Goal: Information Seeking & Learning: Find specific fact

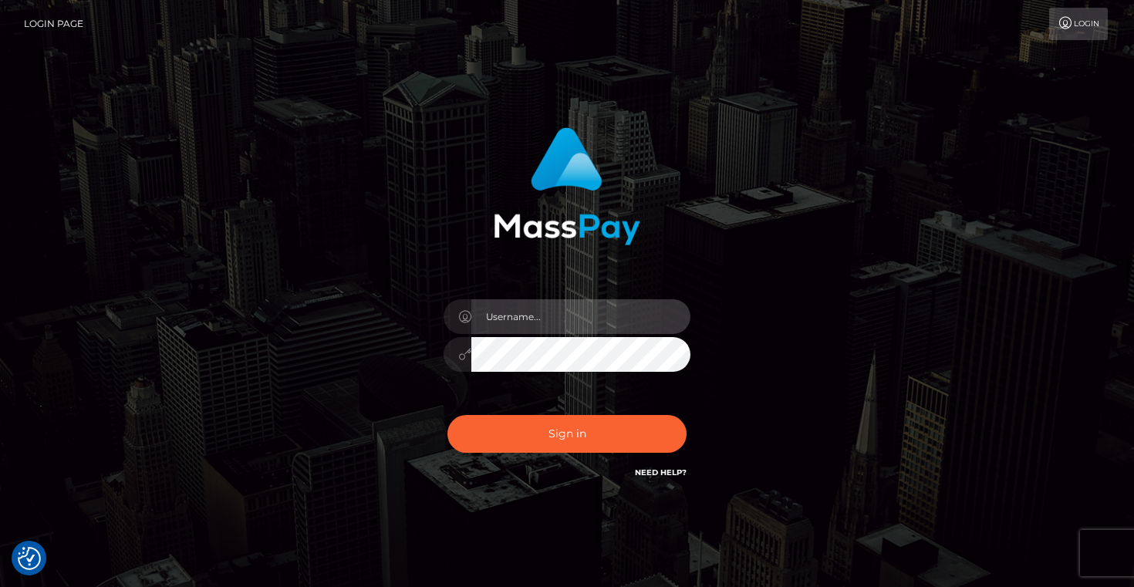
click at [490, 313] on input "text" at bounding box center [580, 316] width 219 height 35
type input "Artem Badlo"
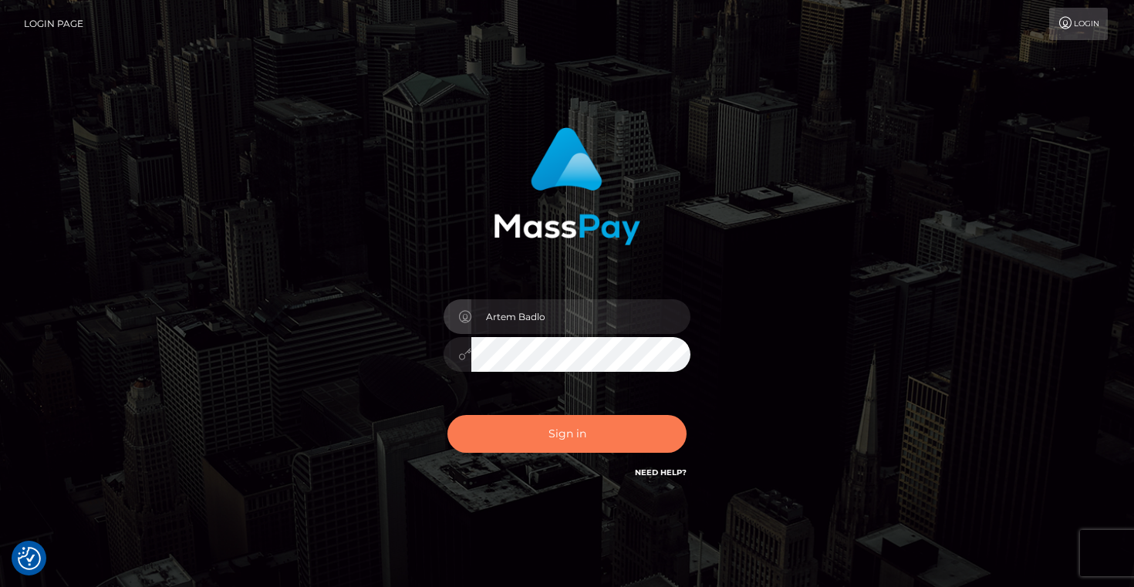
click at [581, 432] on button "Sign in" at bounding box center [567, 434] width 239 height 38
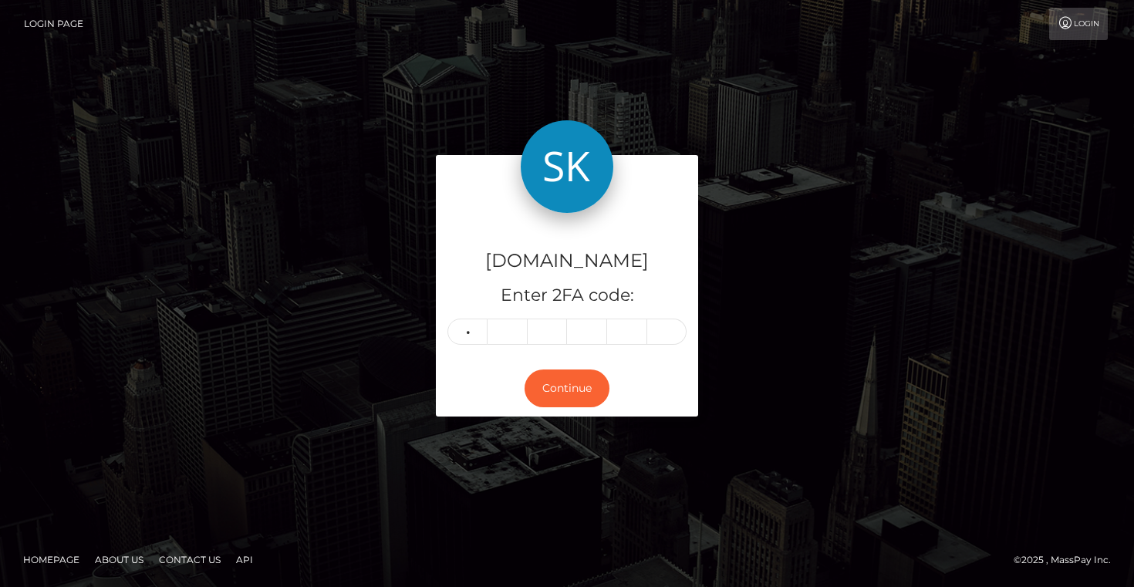
type input "2"
type input "0"
type input "5"
type input "0"
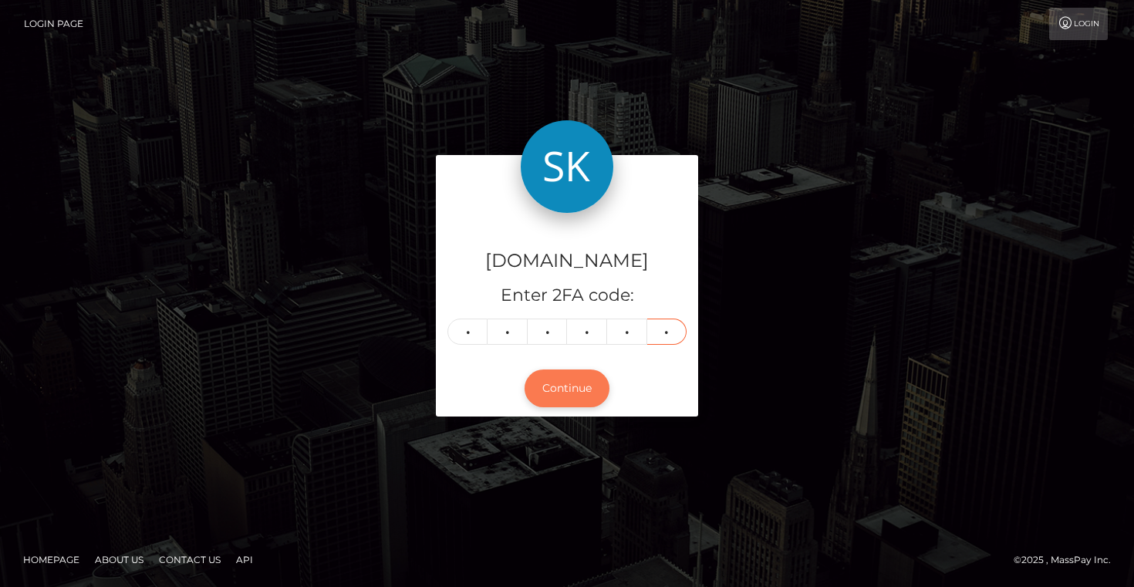
type input "7"
click at [582, 383] on button "Continue" at bounding box center [567, 389] width 85 height 38
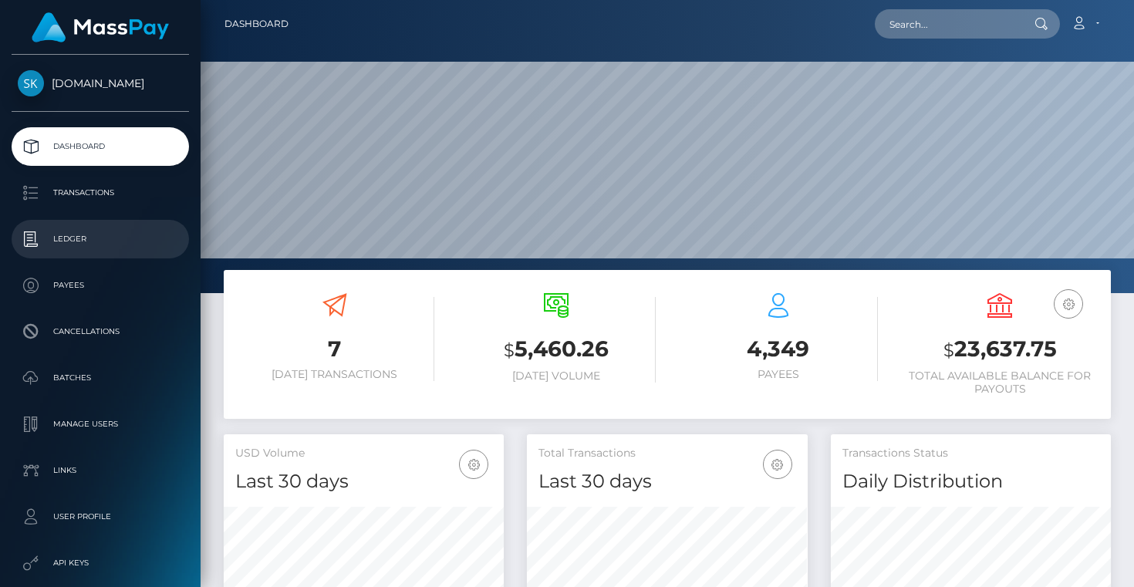
scroll to position [273, 280]
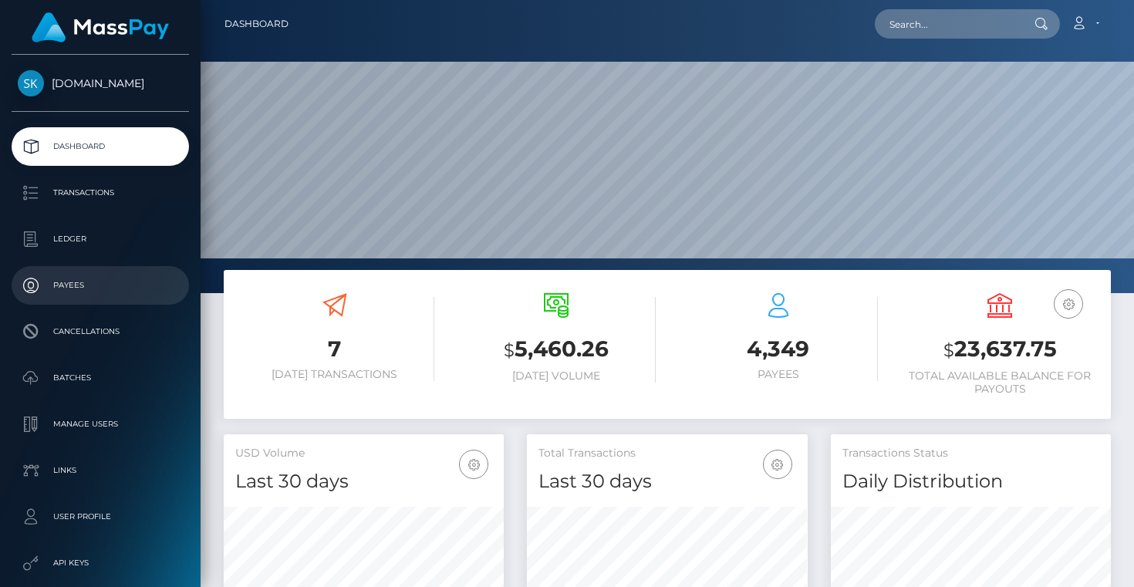
click at [103, 287] on p "Payees" at bounding box center [100, 285] width 165 height 23
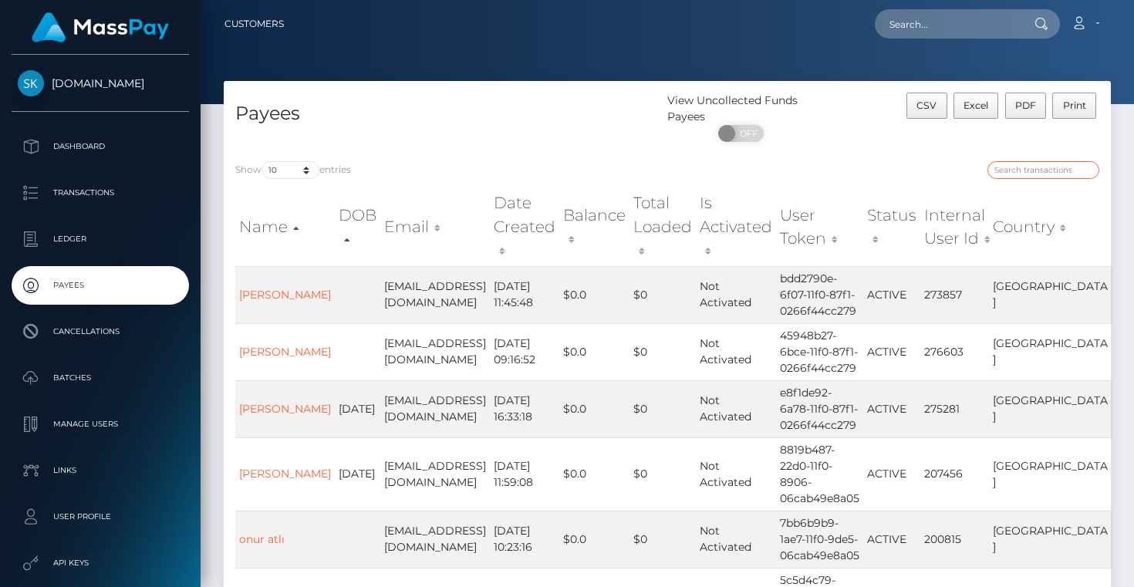
click at [1010, 167] on input "search" at bounding box center [1044, 170] width 112 height 18
paste input "[EMAIL_ADDRESS][DOMAIN_NAME]"
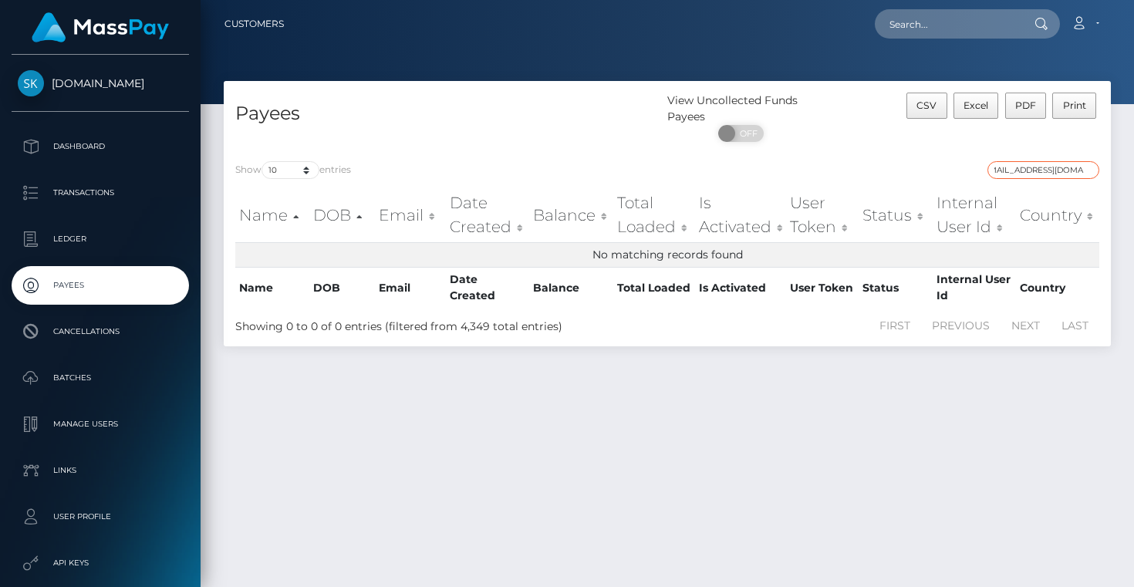
type input "[EMAIL_ADDRESS][DOMAIN_NAME]"
click at [1086, 167] on input "[EMAIL_ADDRESS][DOMAIN_NAME]" at bounding box center [1044, 170] width 112 height 18
click at [1091, 171] on input "[EMAIL_ADDRESS][DOMAIN_NAME]" at bounding box center [1044, 170] width 112 height 18
click at [1088, 170] on input "tuan50855@gmail.com" at bounding box center [1044, 170] width 112 height 18
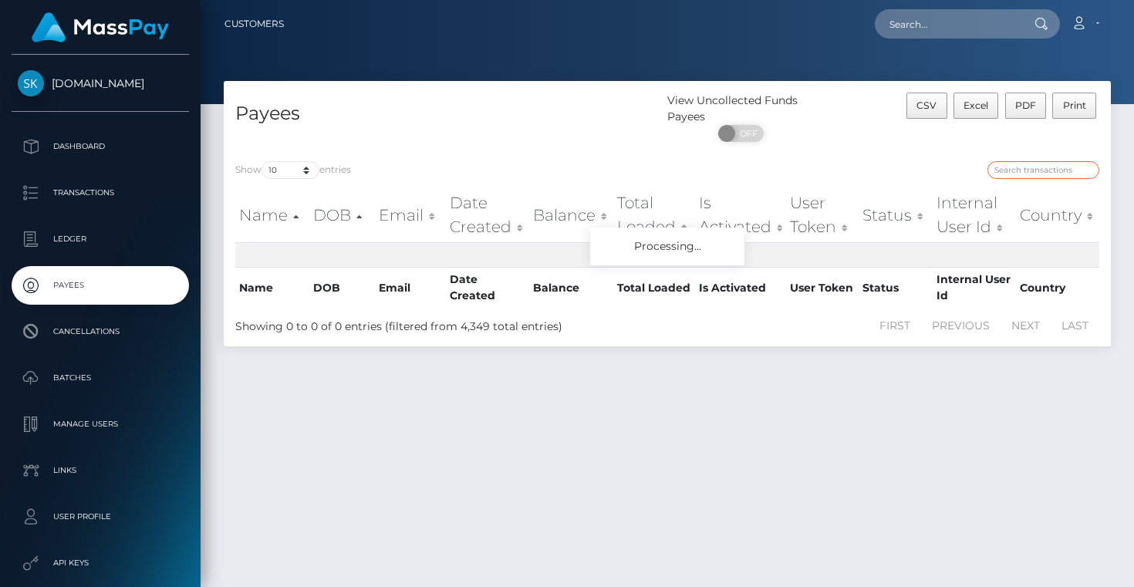
click at [1069, 171] on input "search" at bounding box center [1044, 170] width 112 height 18
paste input "tuan50855@gmail.com"
type input "tuan50855@gmail.com"
click at [1086, 171] on input "tuan50855@gmail.com" at bounding box center [1044, 170] width 112 height 18
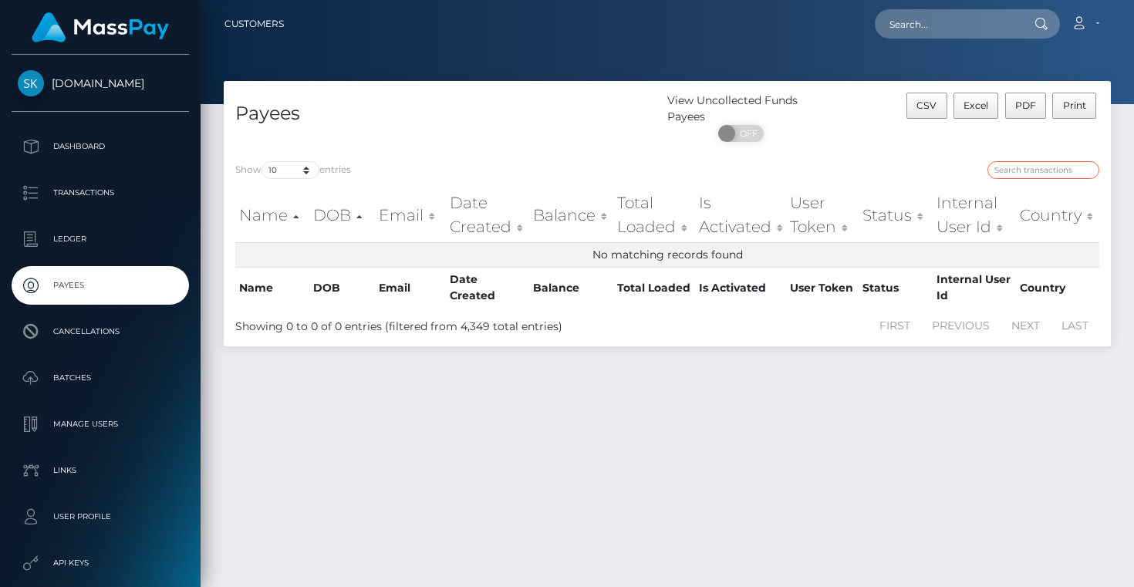
scroll to position [0, 0]
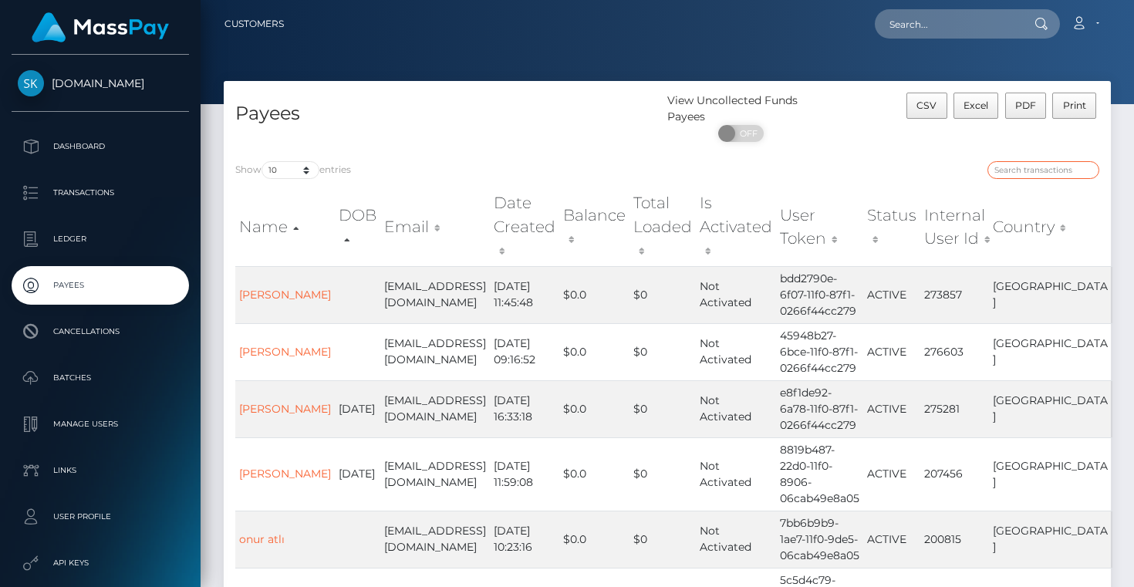
click at [1034, 177] on input "search" at bounding box center [1044, 170] width 112 height 18
paste input "[PERSON_NAME]"
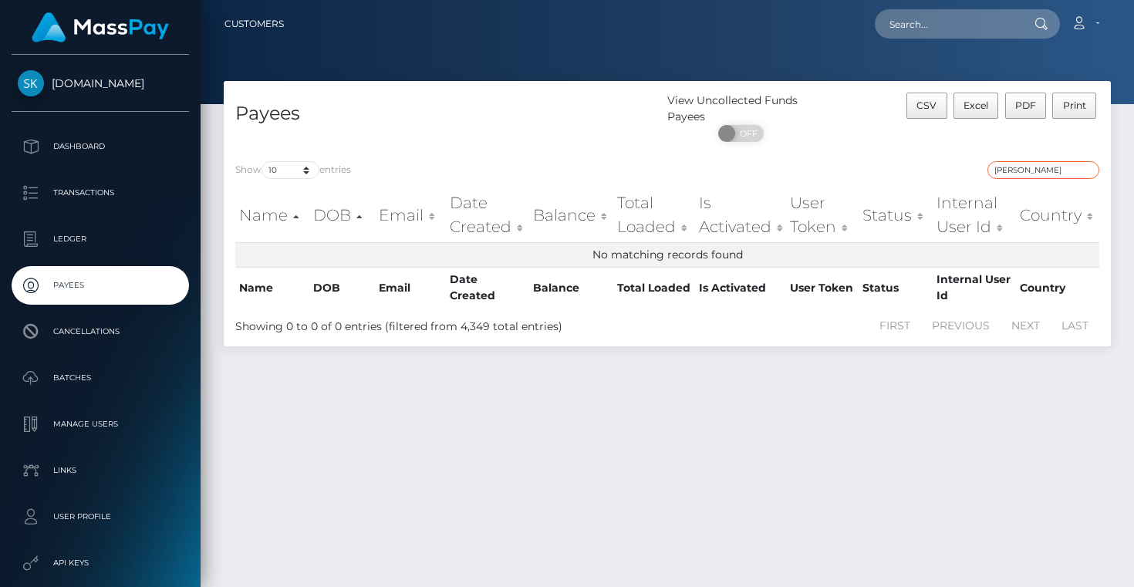
scroll to position [0, 3]
drag, startPoint x: 1039, startPoint y: 171, endPoint x: 1128, endPoint y: 175, distance: 89.6
click at [1128, 175] on div "Payees View Uncollected Funds Payees ON OFF CSV Excel PDF Print Show 10 25 50 1…" at bounding box center [668, 327] width 934 height 492
type input "NGUYỄN"
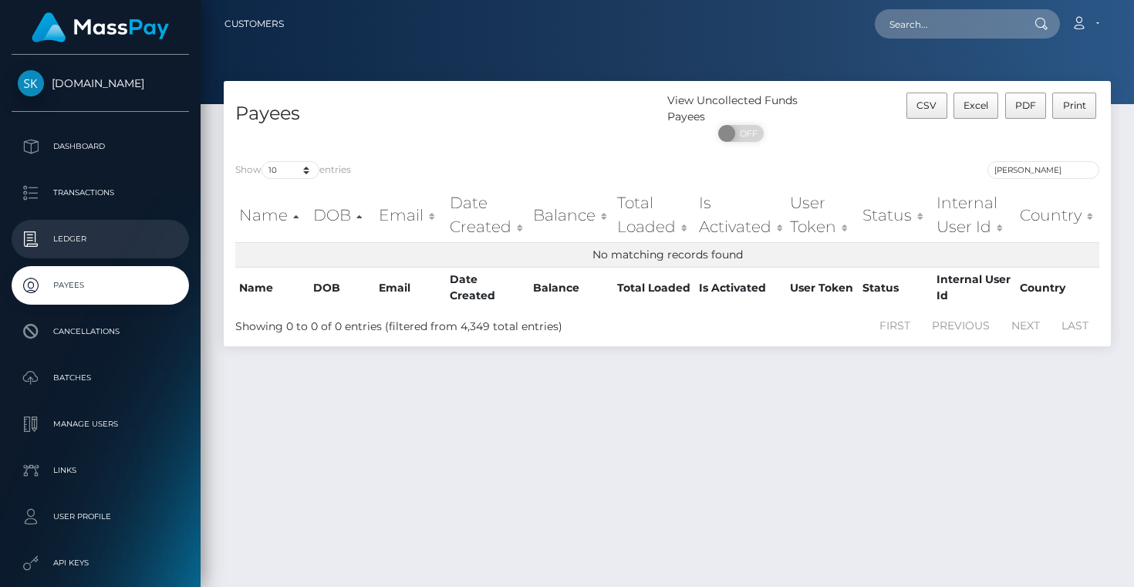
click at [86, 245] on p "Ledger" at bounding box center [100, 239] width 165 height 23
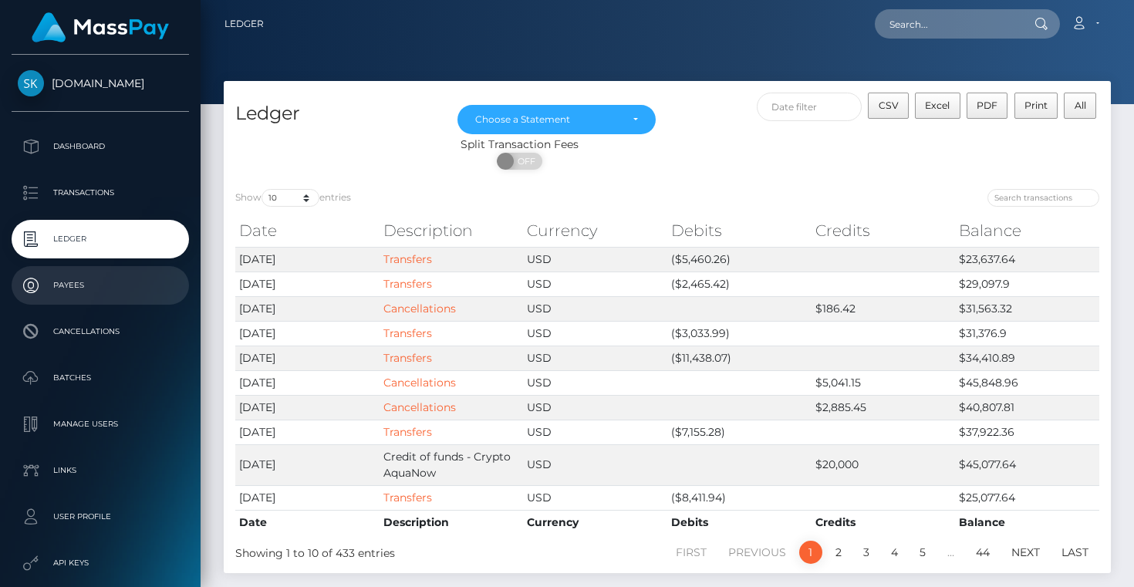
click at [83, 282] on p "Payees" at bounding box center [100, 285] width 165 height 23
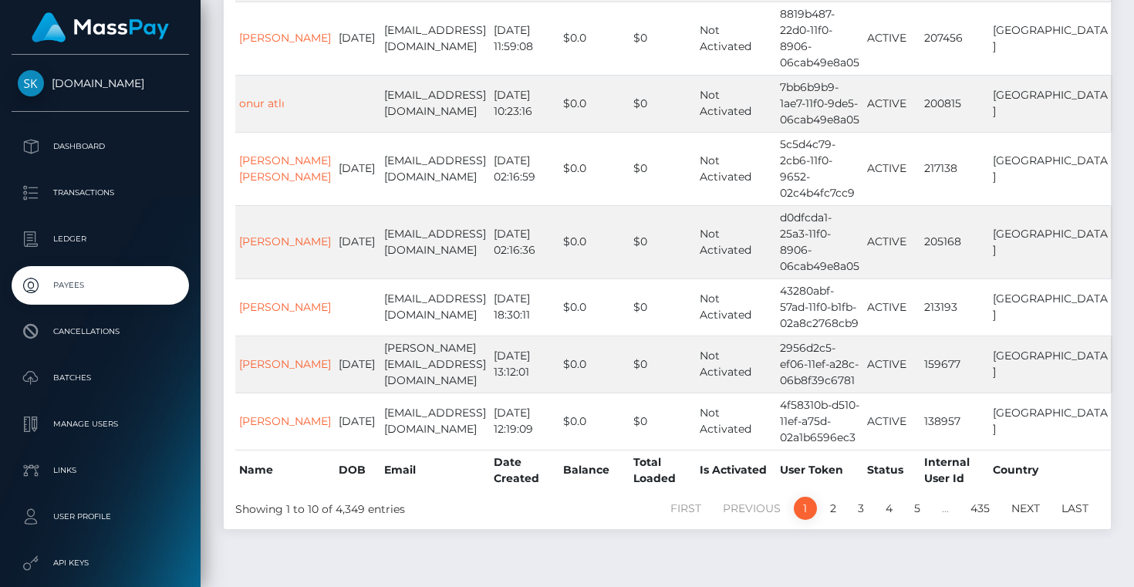
scroll to position [438, 0]
click at [834, 495] on link "2" at bounding box center [833, 506] width 23 height 23
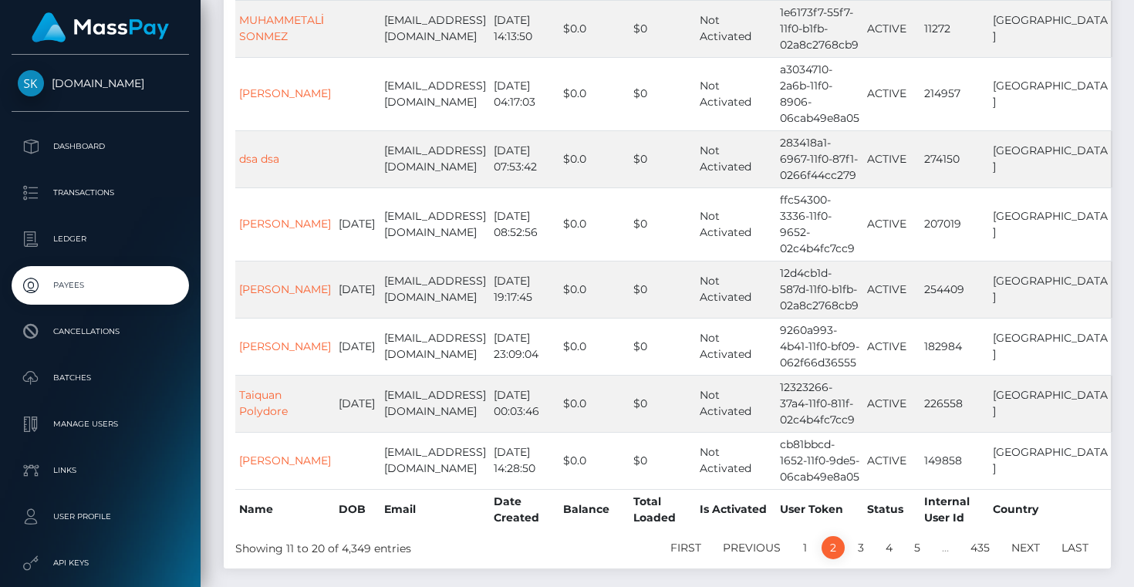
scroll to position [414, 0]
click at [860, 535] on link "3" at bounding box center [861, 546] width 23 height 23
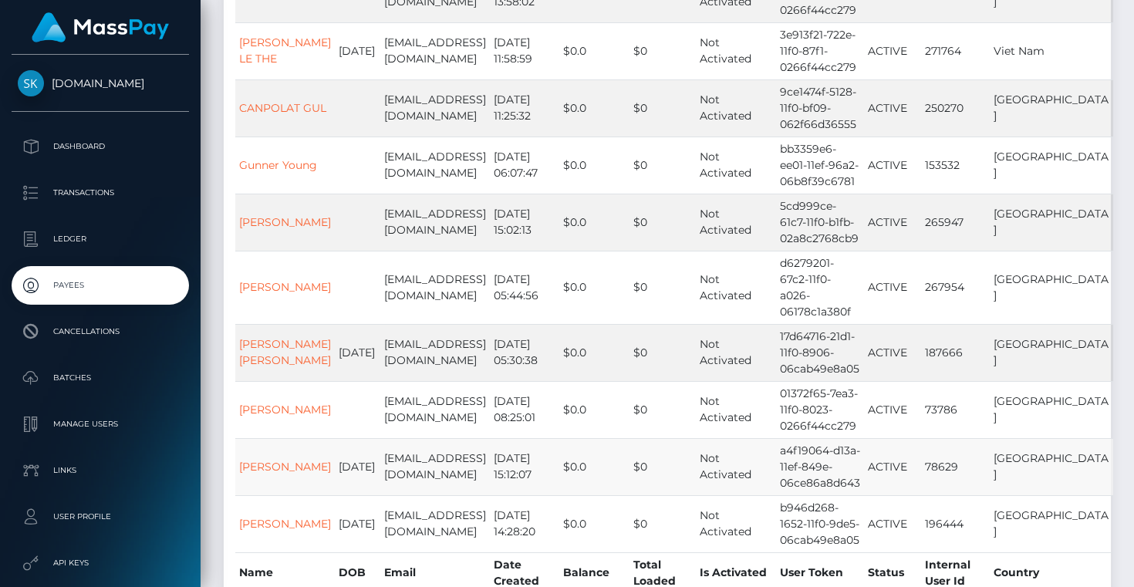
scroll to position [343, 0]
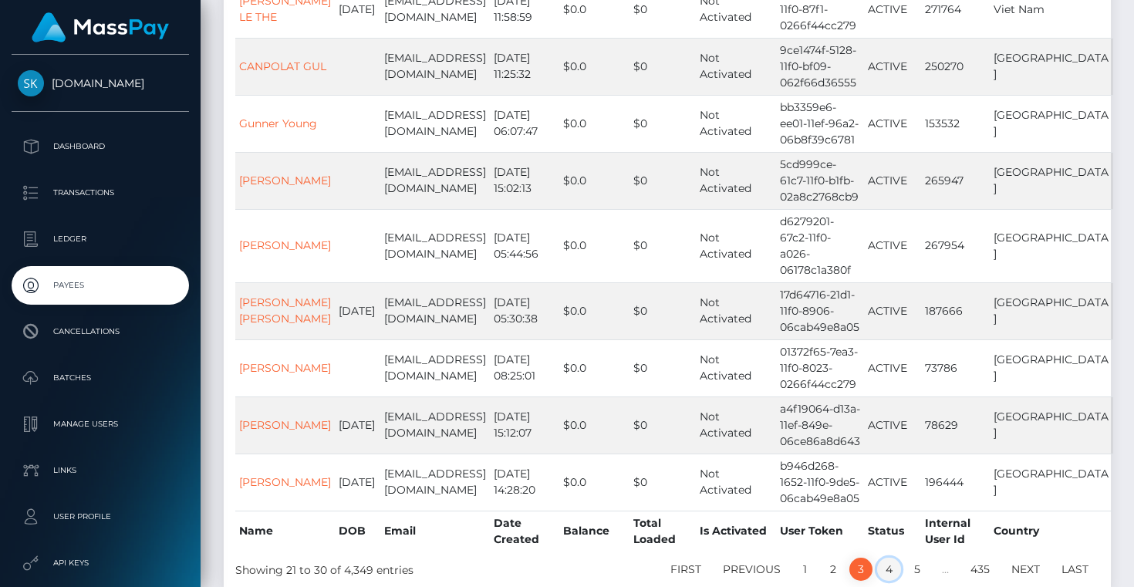
click at [894, 558] on link "4" at bounding box center [889, 569] width 24 height 23
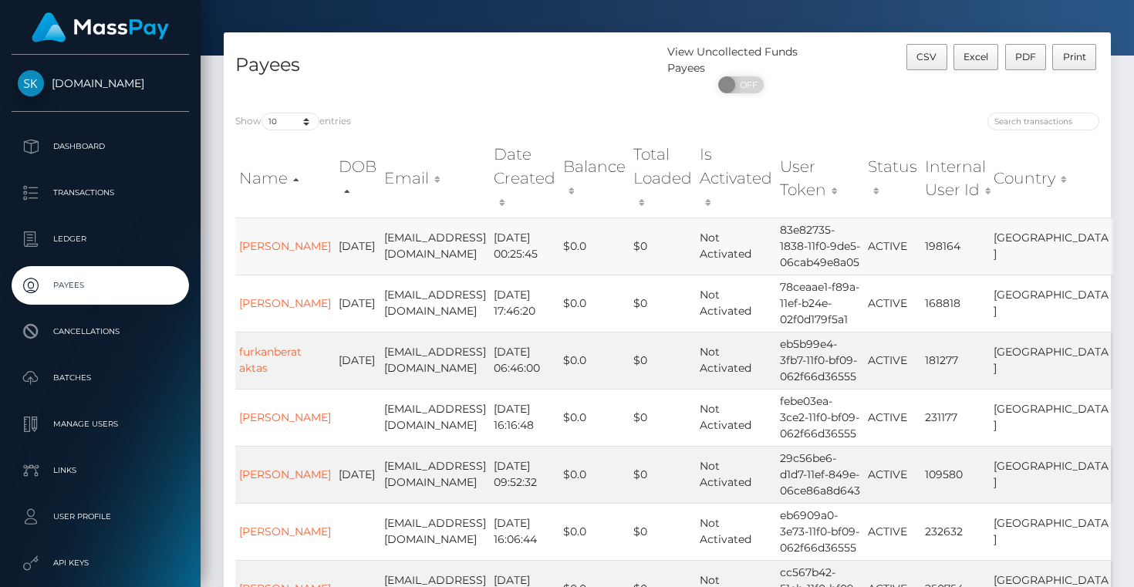
scroll to position [0, 0]
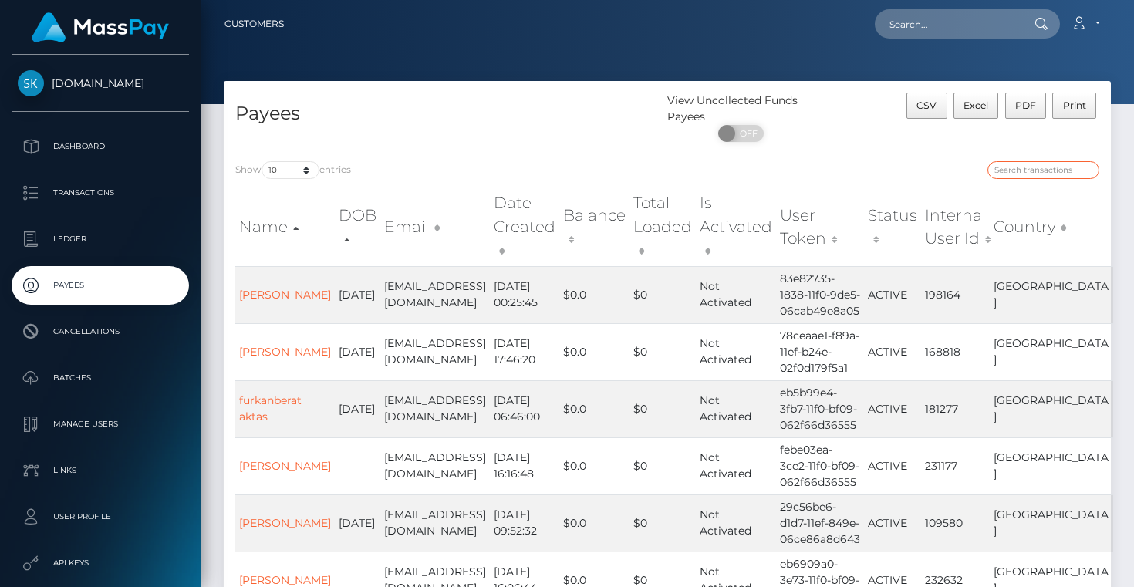
click at [1016, 167] on input "search" at bounding box center [1044, 170] width 112 height 18
paste input "NGUYỄN VĂN TUẤN"
click at [1032, 172] on input "NGUYỄN VĂN TUẤN" at bounding box center [1044, 170] width 112 height 18
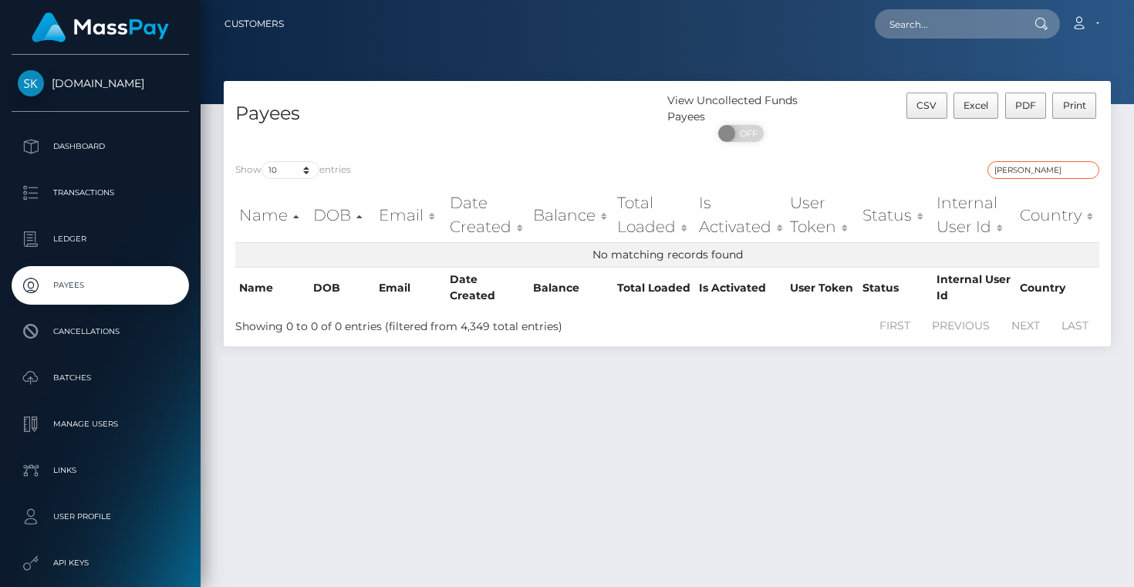
drag, startPoint x: 1040, startPoint y: 170, endPoint x: 1130, endPoint y: 171, distance: 90.3
click at [1126, 171] on div "Payees View Uncollected Funds Payees ON OFF CSV Excel PDF Print Show 10 25 50 1…" at bounding box center [668, 327] width 934 height 492
type input "NGUYEN"
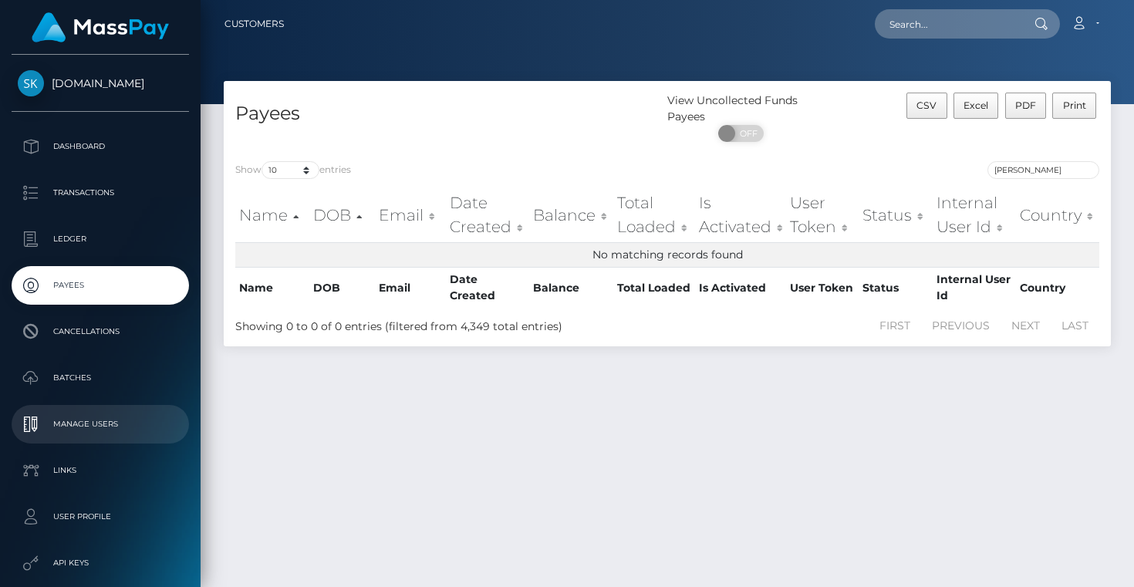
click at [76, 418] on p "Manage Users" at bounding box center [100, 424] width 165 height 23
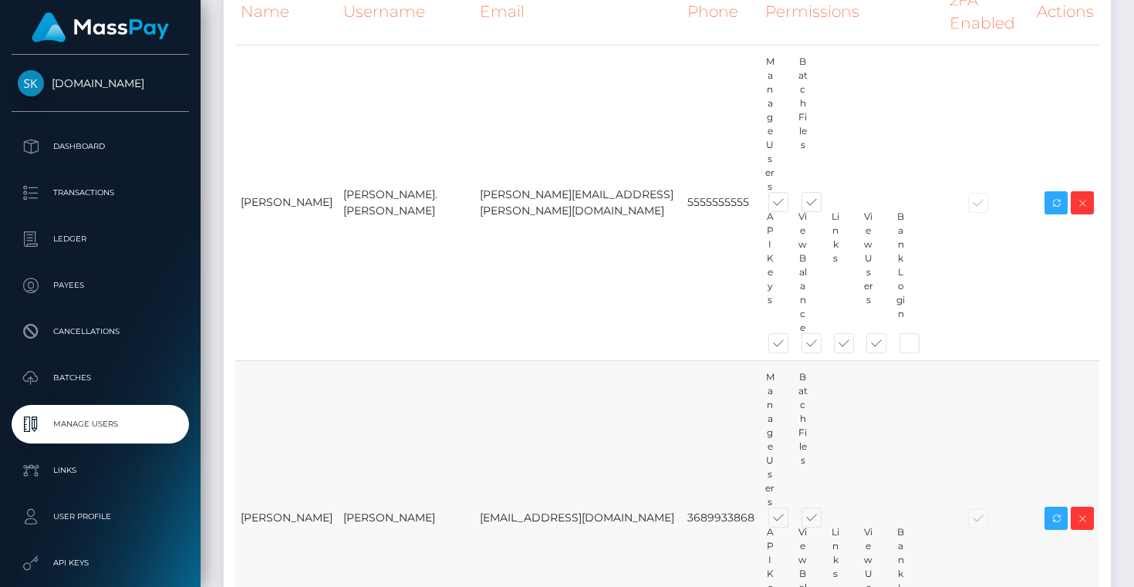
scroll to position [302, 0]
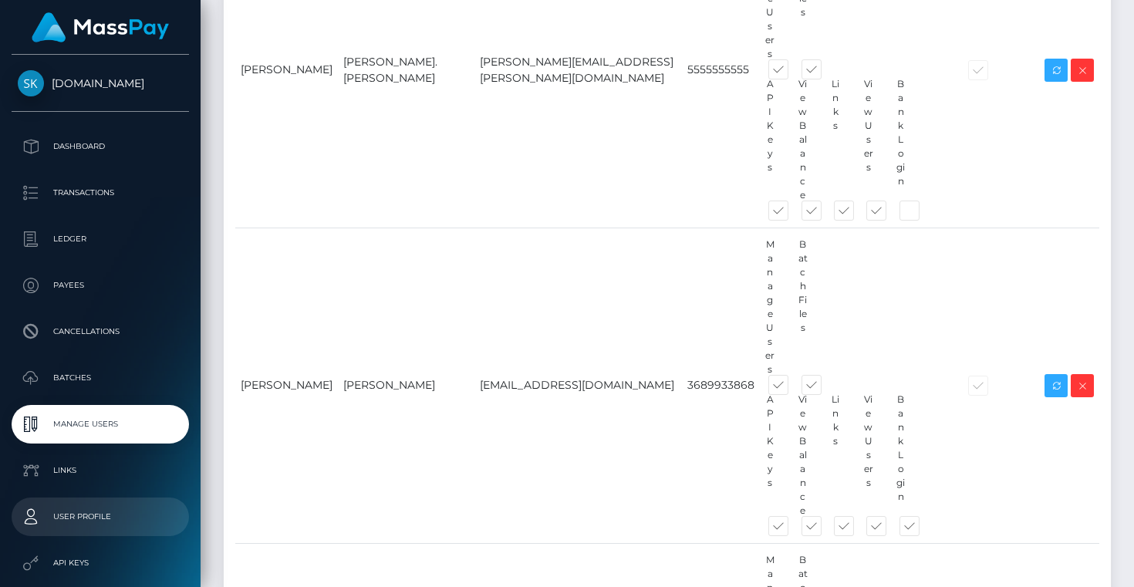
click at [79, 512] on p "User Profile" at bounding box center [100, 516] width 165 height 23
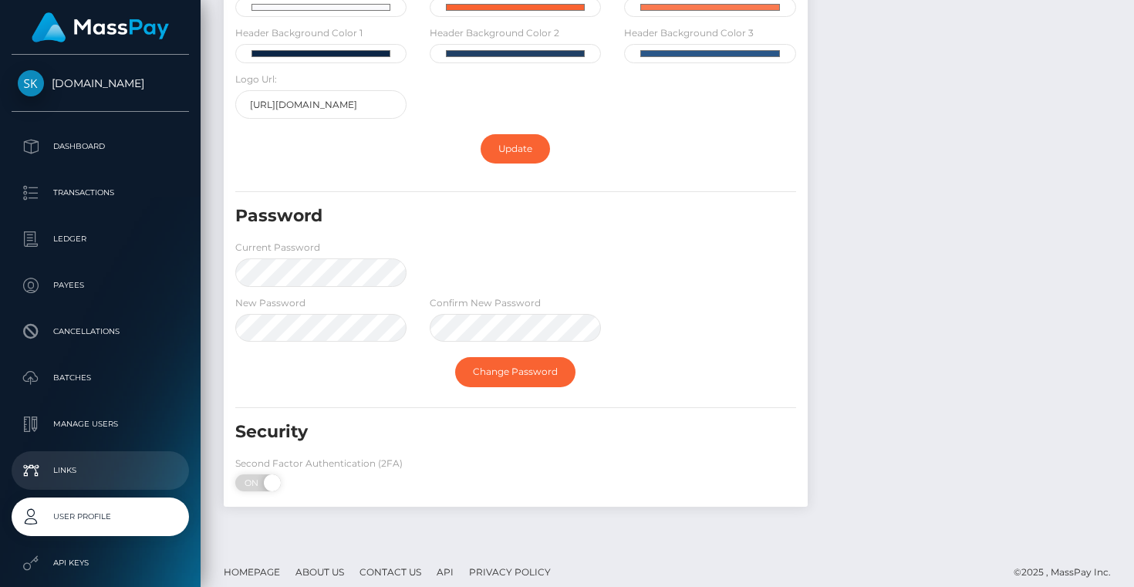
scroll to position [552, 0]
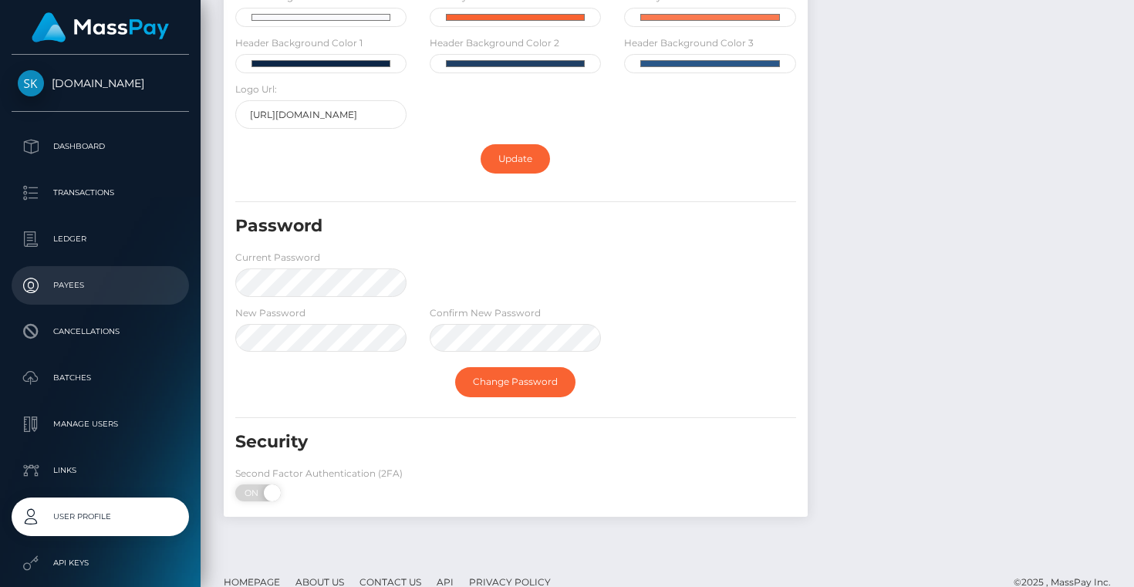
click at [89, 281] on p "Payees" at bounding box center [100, 285] width 165 height 23
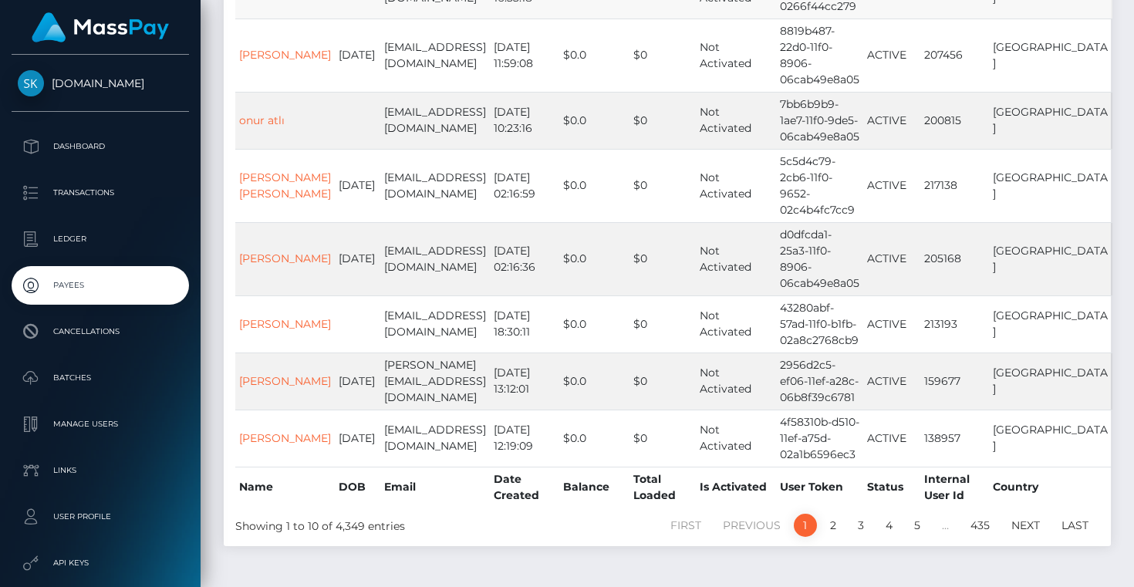
scroll to position [432, 0]
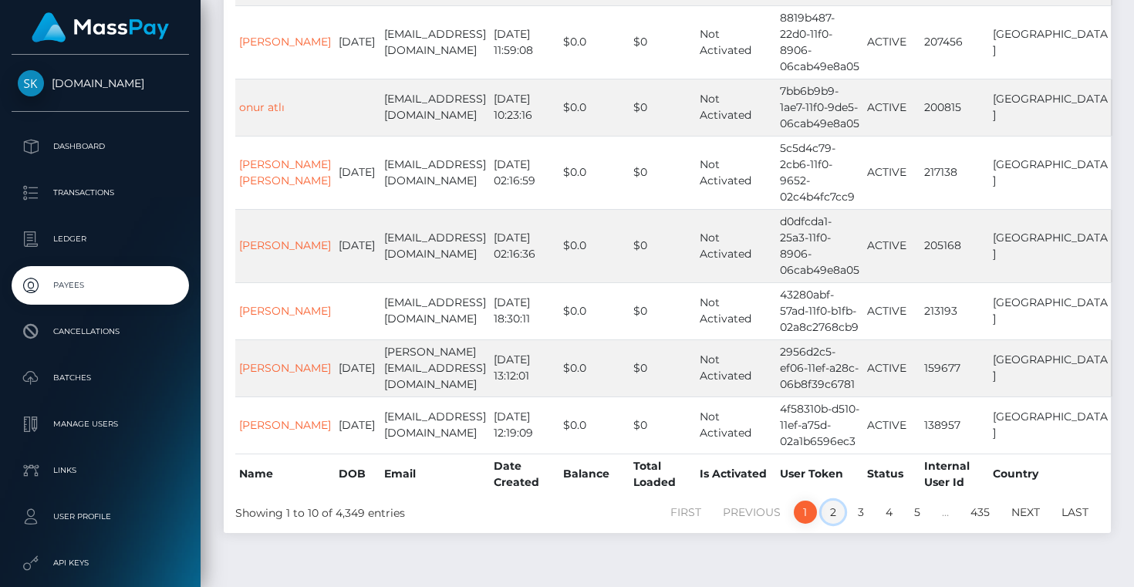
click at [830, 501] on link "2" at bounding box center [833, 512] width 23 height 23
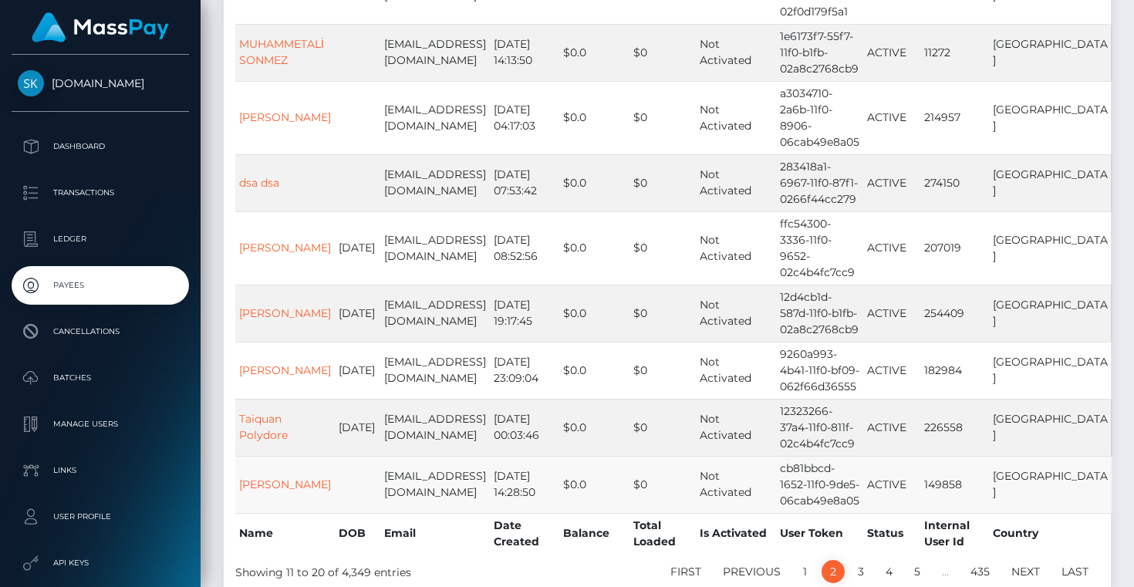
scroll to position [427, 0]
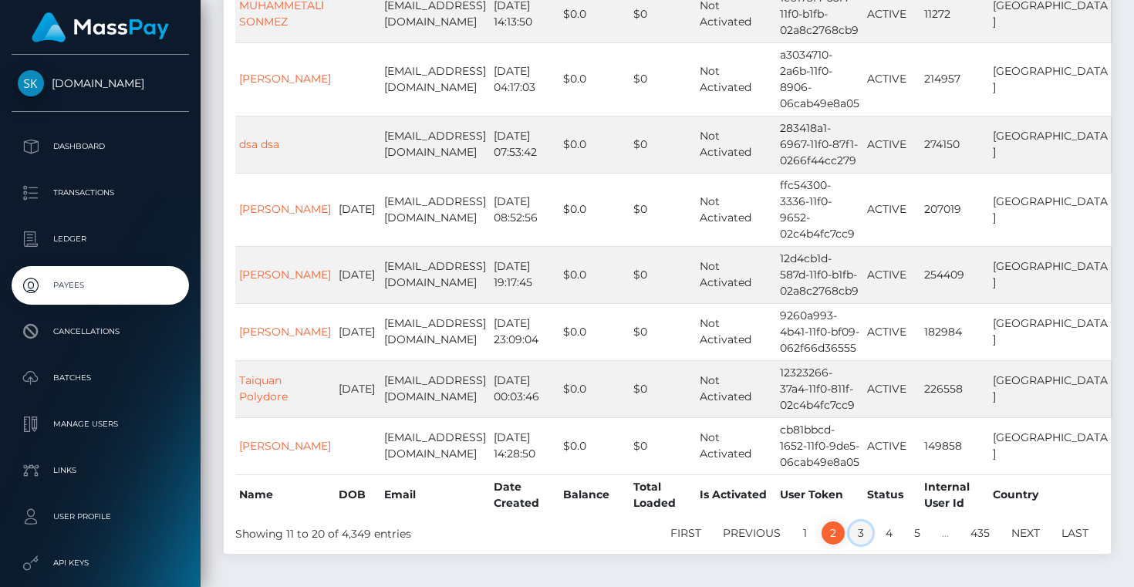
click at [860, 522] on link "3" at bounding box center [861, 533] width 23 height 23
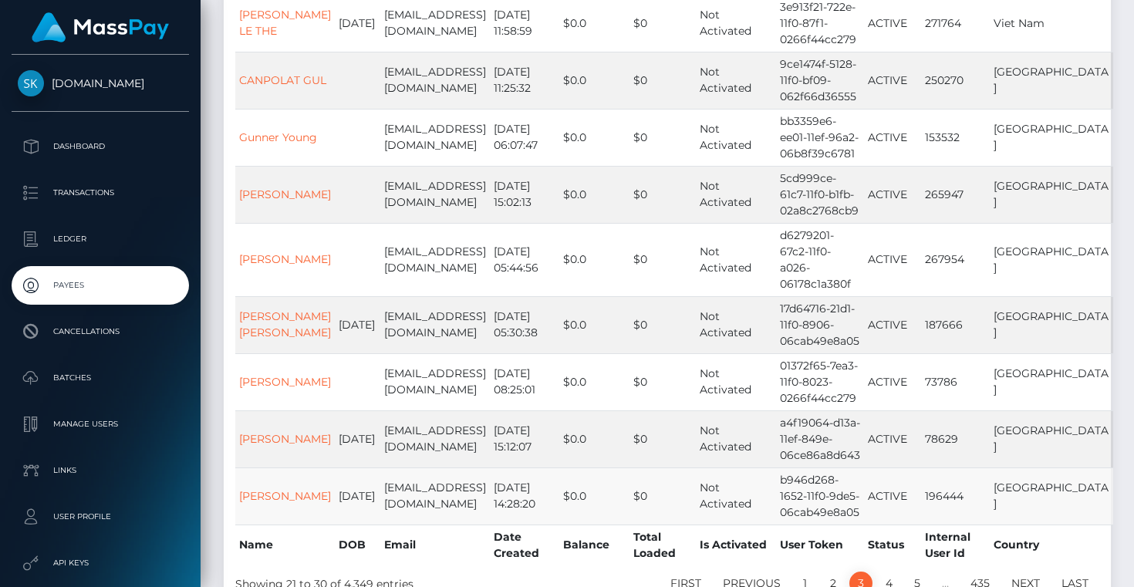
scroll to position [421, 0]
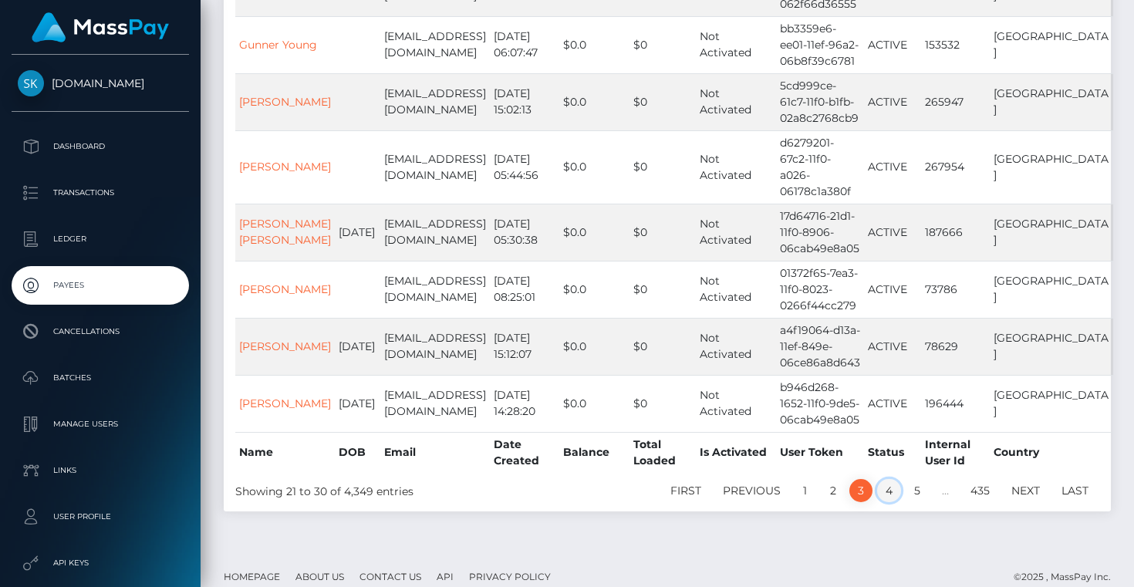
click at [886, 479] on link "4" at bounding box center [889, 490] width 24 height 23
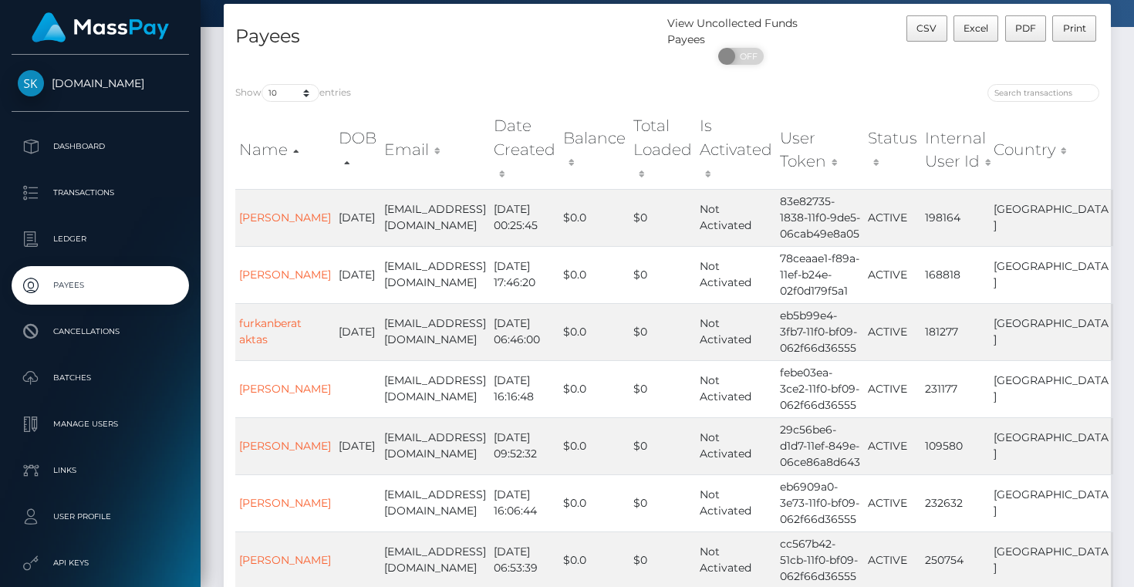
scroll to position [76, 0]
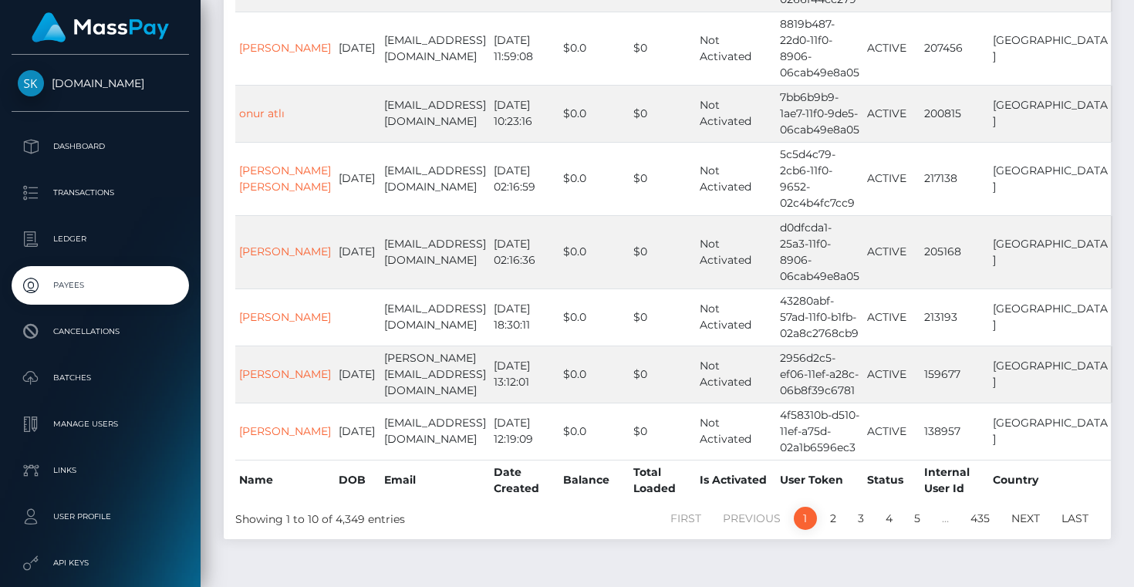
scroll to position [438, 0]
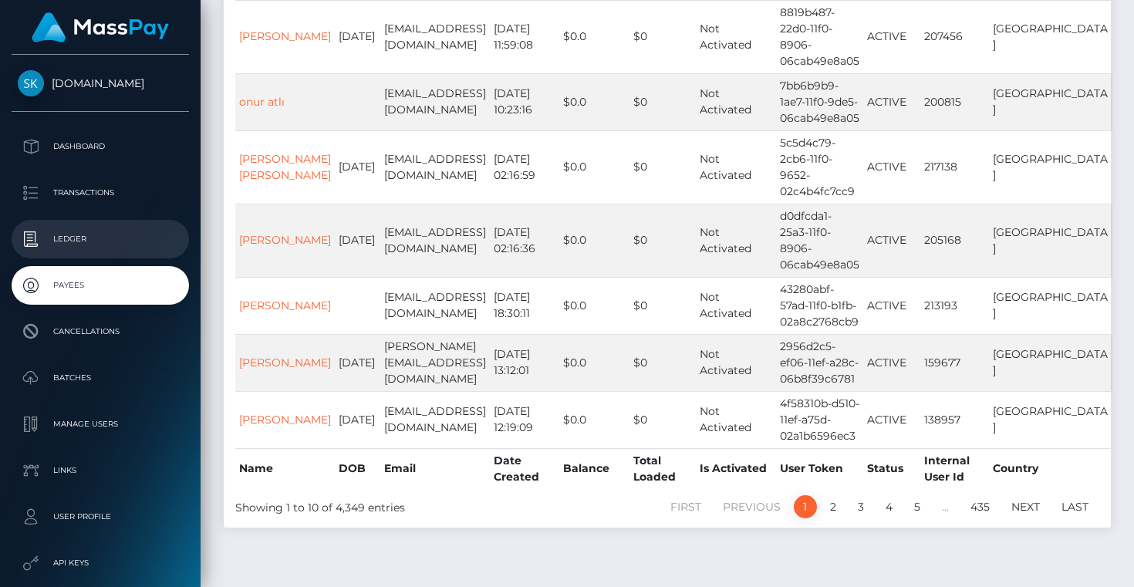
click at [74, 245] on p "Ledger" at bounding box center [100, 239] width 165 height 23
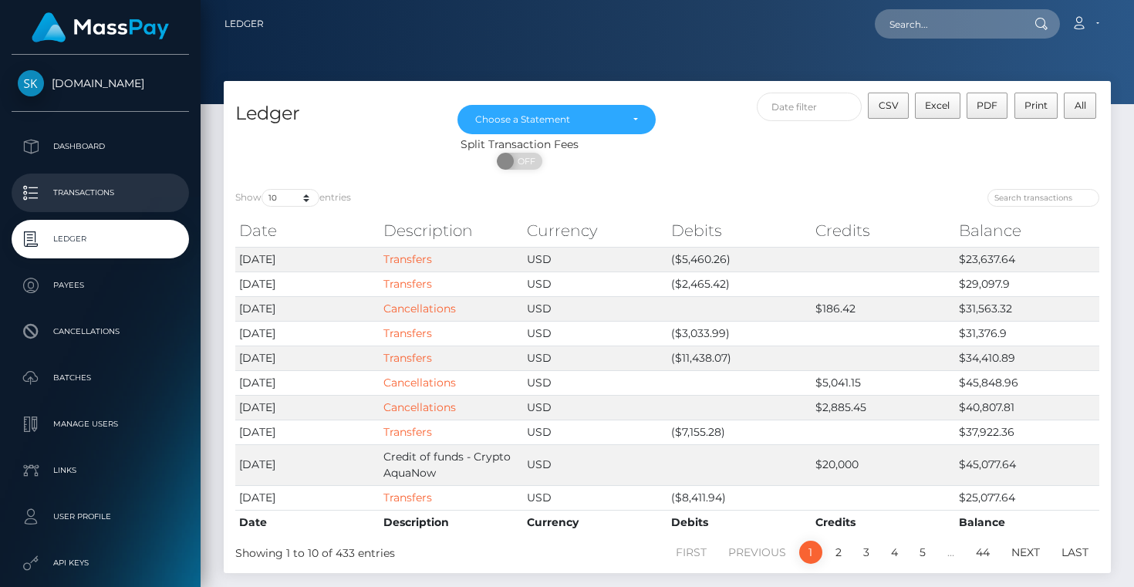
click at [97, 194] on p "Transactions" at bounding box center [100, 192] width 165 height 23
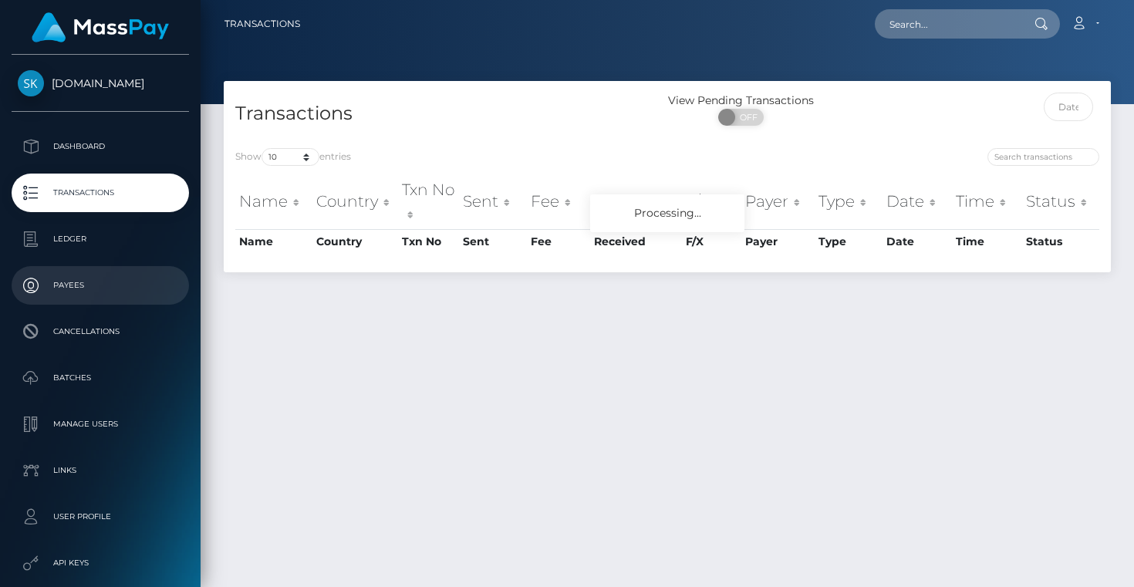
click at [94, 284] on p "Payees" at bounding box center [100, 285] width 165 height 23
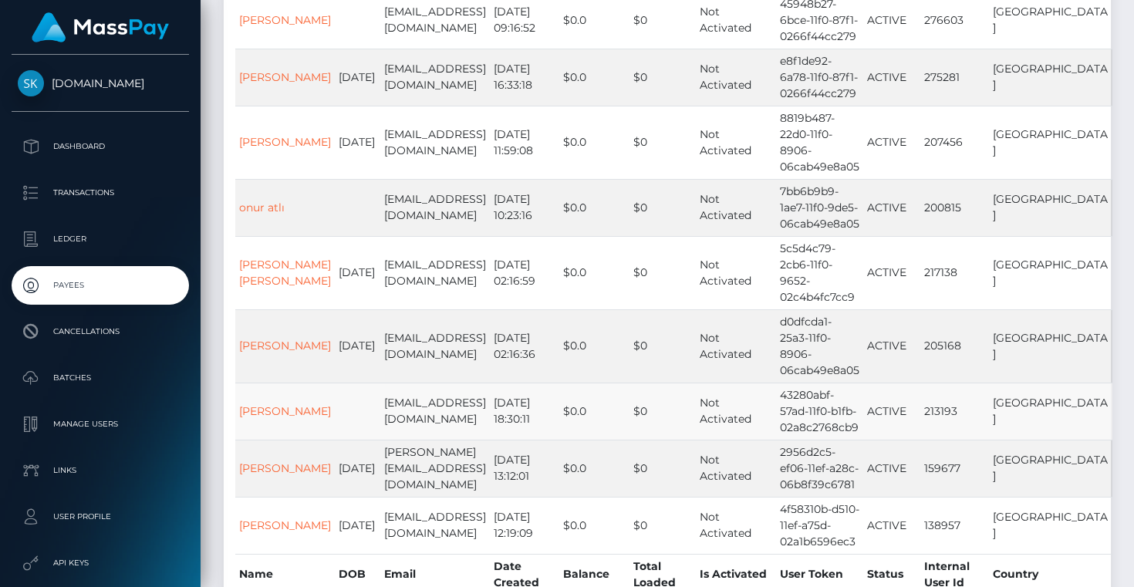
scroll to position [438, 0]
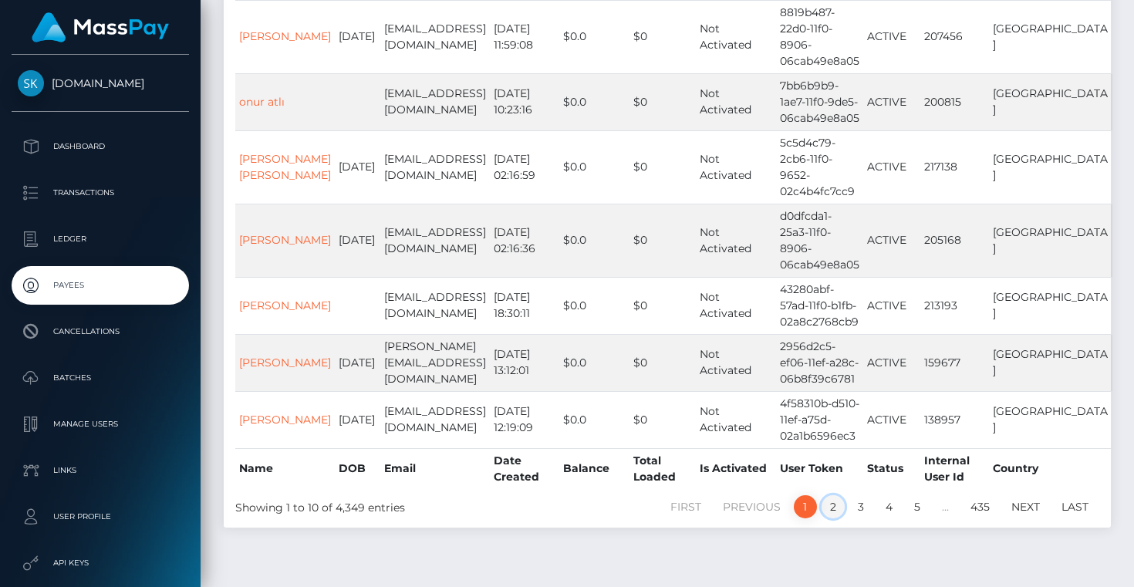
click at [837, 495] on link "2" at bounding box center [833, 506] width 23 height 23
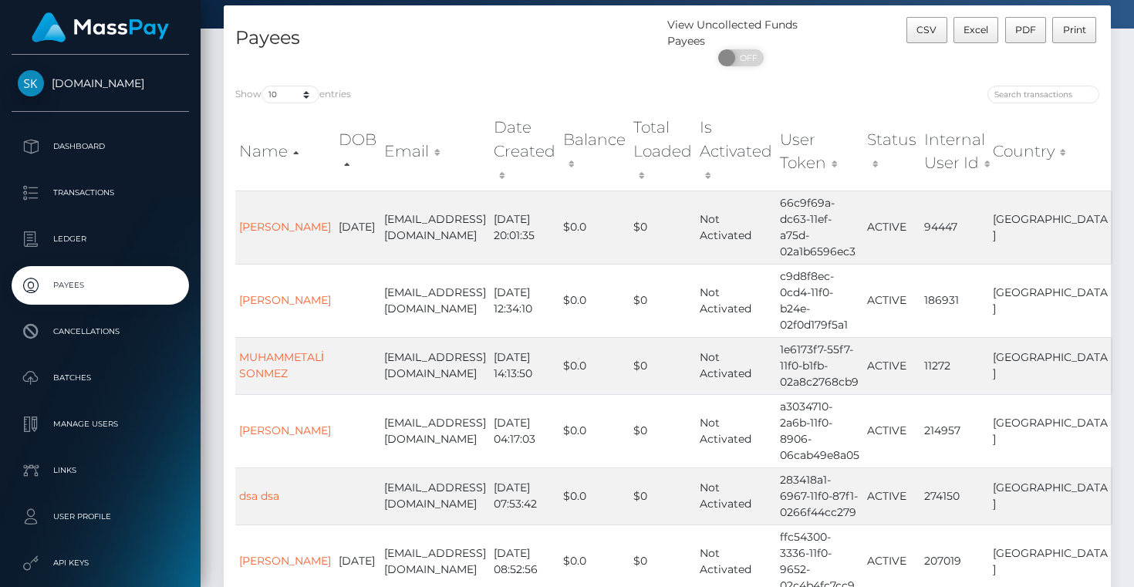
scroll to position [0, 0]
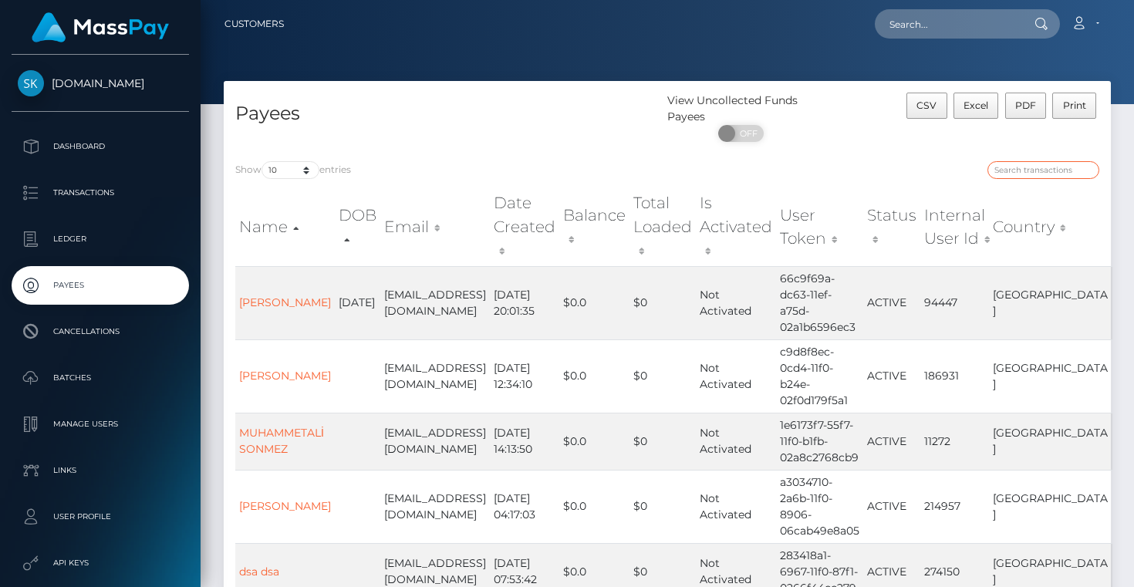
click at [1033, 172] on input "search" at bounding box center [1044, 170] width 112 height 18
paste input "14.224.129.109"
type input "14.224.129.109"
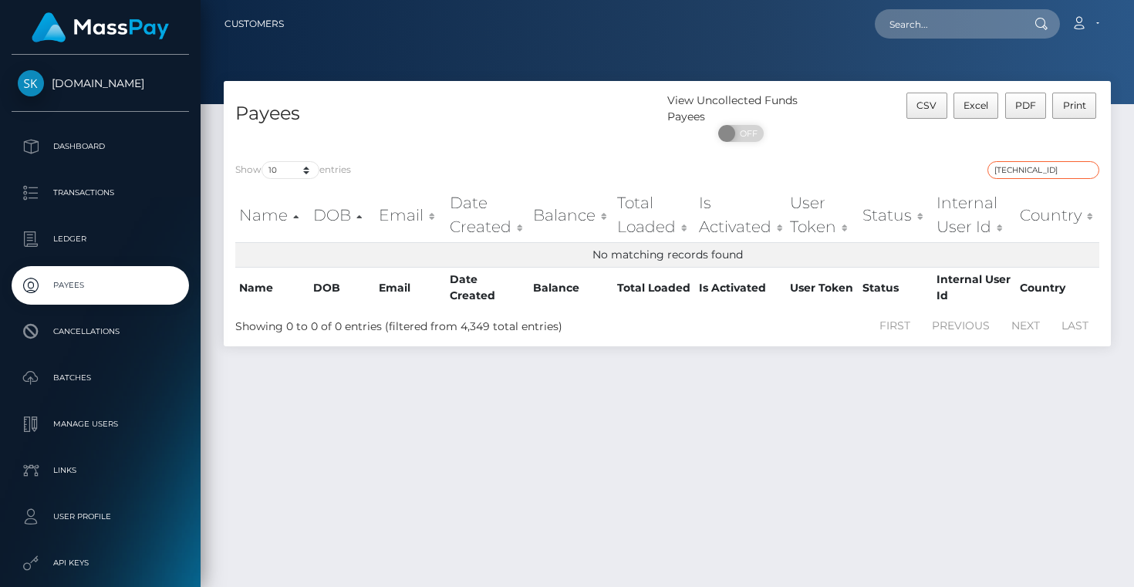
click at [1087, 173] on input "14.224.129.109" at bounding box center [1044, 170] width 112 height 18
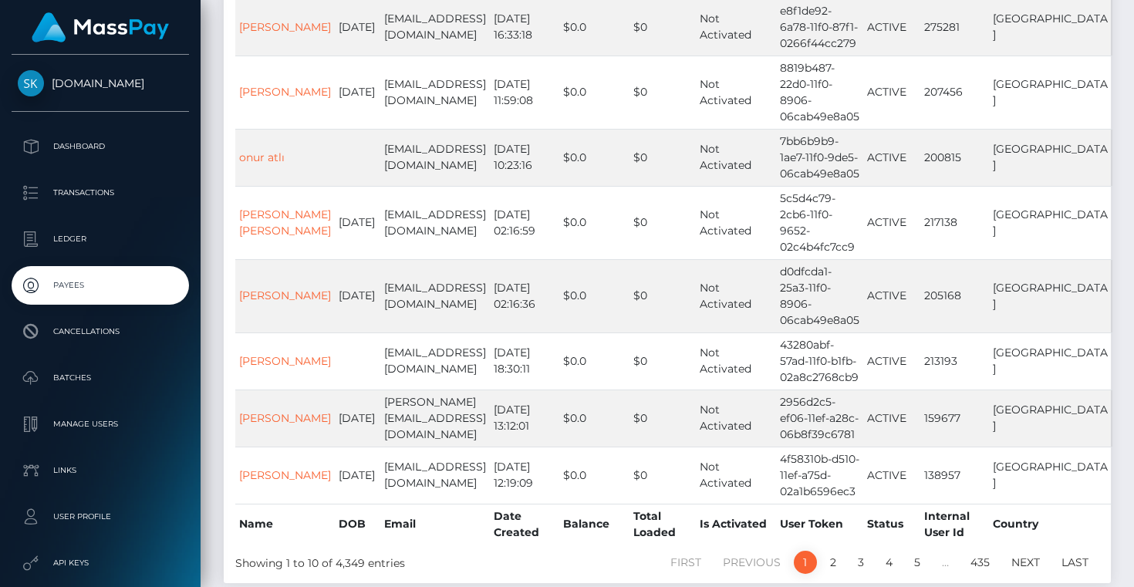
scroll to position [388, 0]
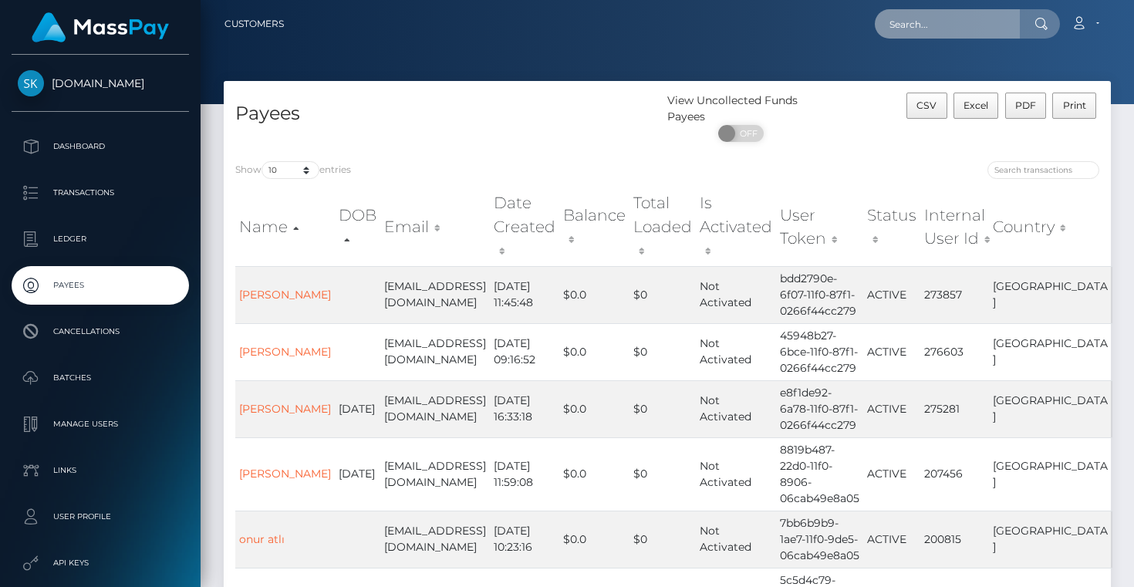
click at [949, 29] on input "text" at bounding box center [947, 23] width 145 height 29
paste input "tuan50855@gmail.com"
type input "tuan50855@gmail.com"
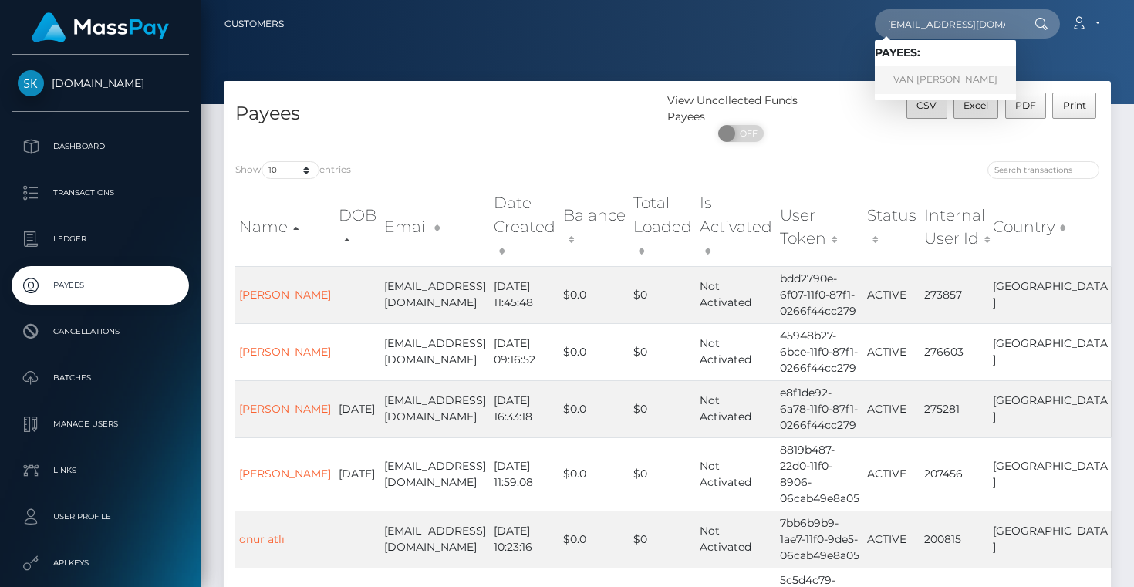
click at [916, 84] on link "VAN TUAN NGUYEN" at bounding box center [945, 80] width 141 height 29
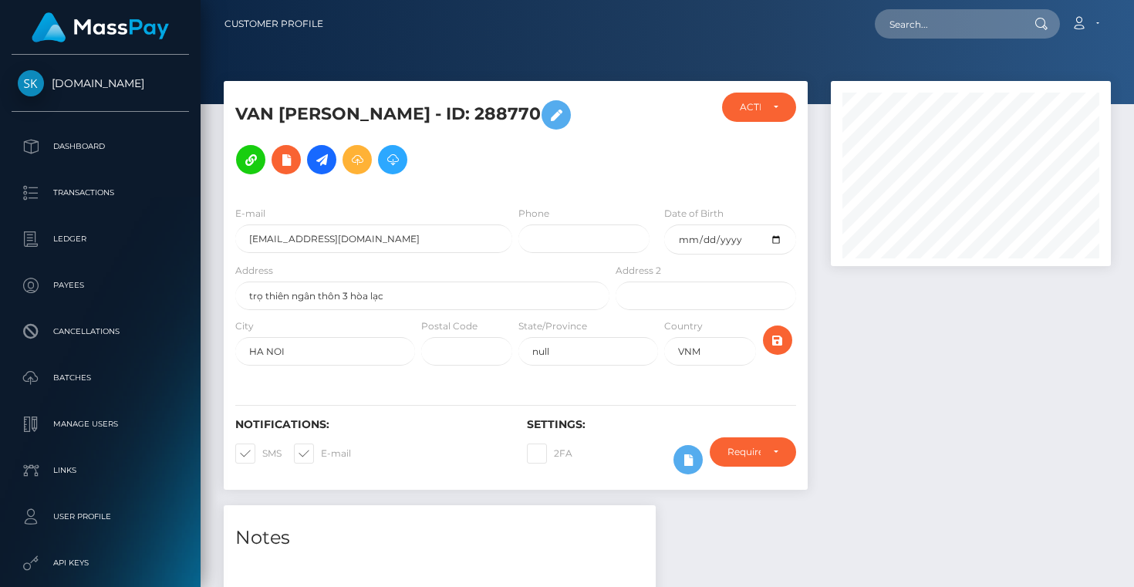
click at [487, 117] on h5 "VAN [PERSON_NAME] - ID: 288770" at bounding box center [418, 138] width 366 height 90
copy h5 "288770"
